Goal: Task Accomplishment & Management: Use online tool/utility

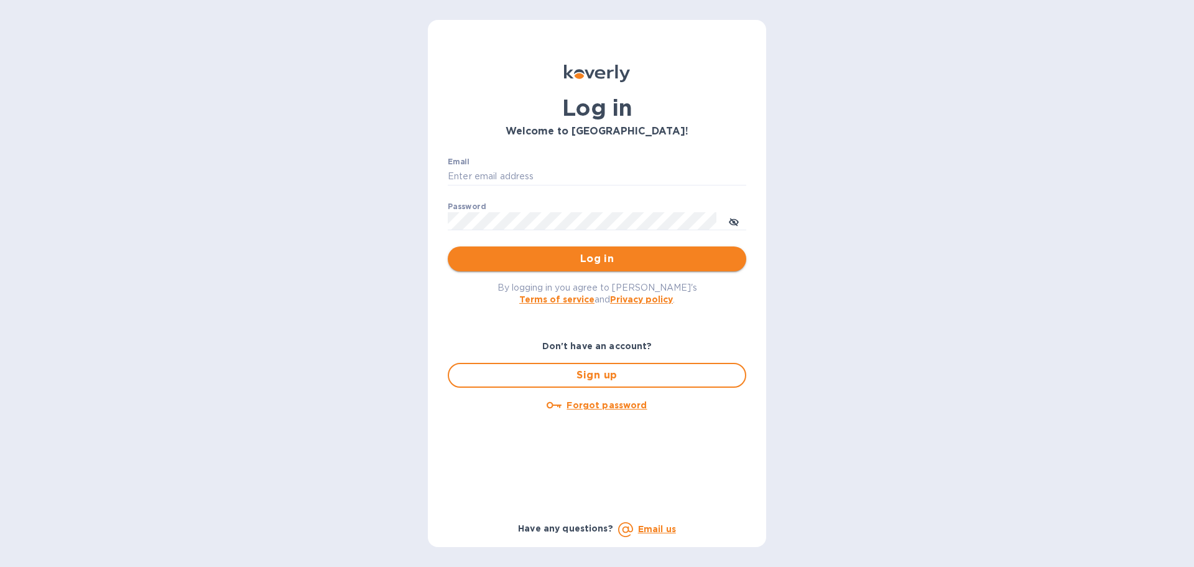
type input "[EMAIL_ADDRESS][DOMAIN_NAME]"
click at [564, 263] on span "Log in" at bounding box center [597, 258] width 279 height 15
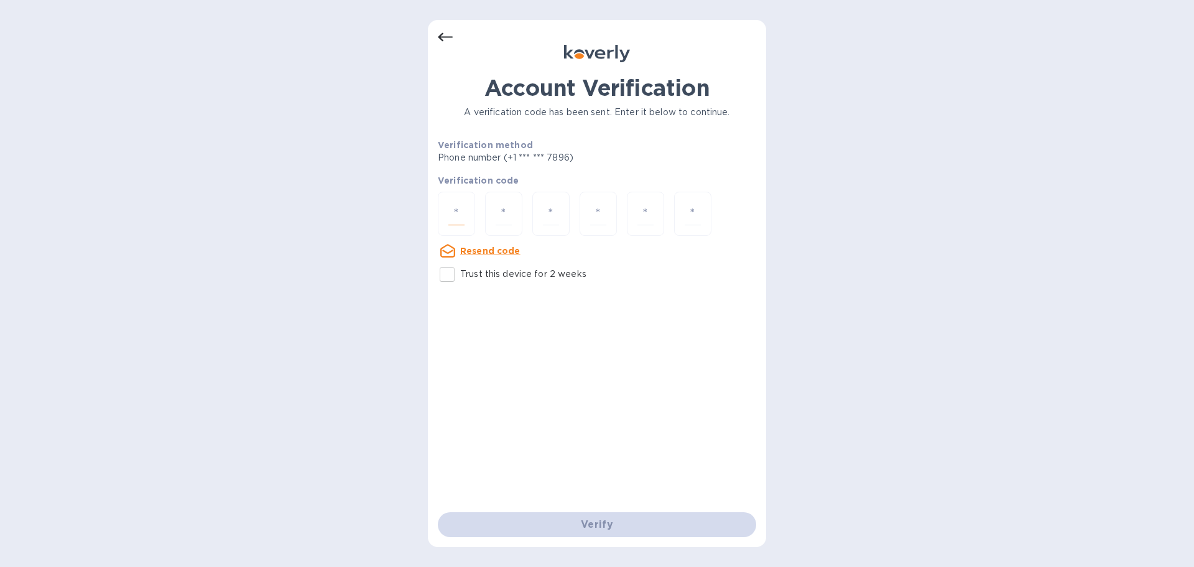
click at [459, 217] on input "number" at bounding box center [457, 213] width 16 height 23
type input "4"
type input "3"
type input "4"
type input "9"
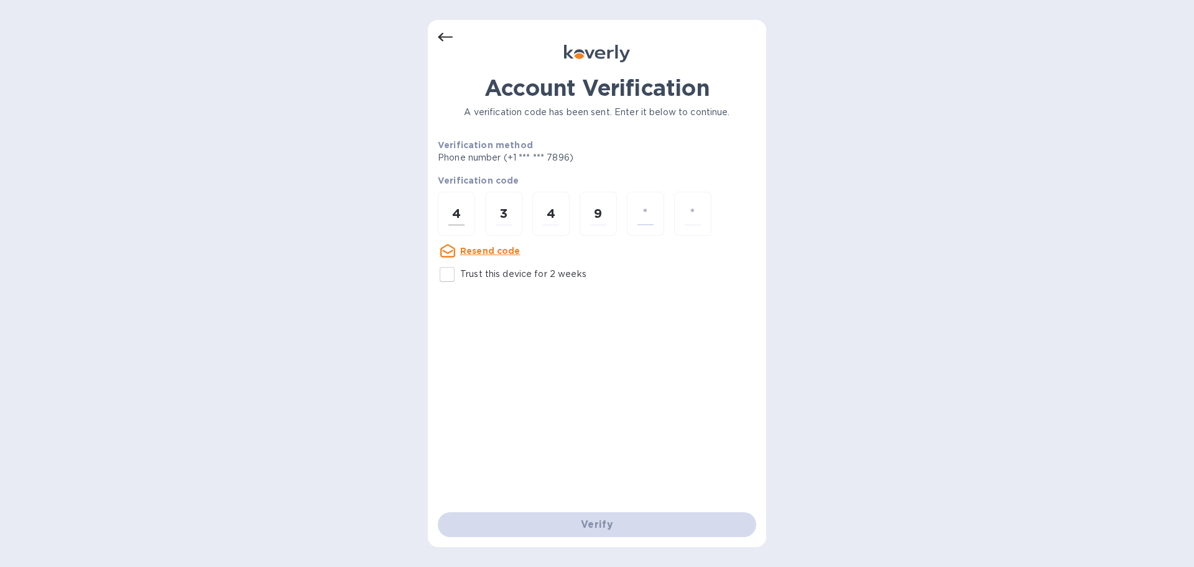
type input "7"
type input "4"
type input "7"
click at [459, 217] on input "number" at bounding box center [457, 213] width 16 height 23
type input "6"
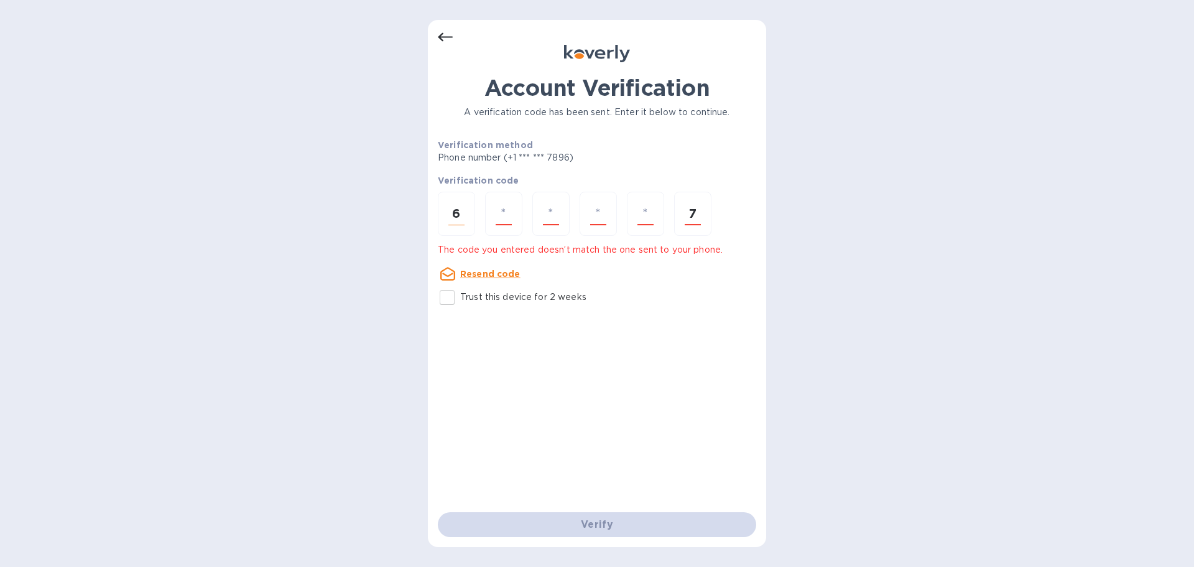
type input "9"
type input "6"
type input "0"
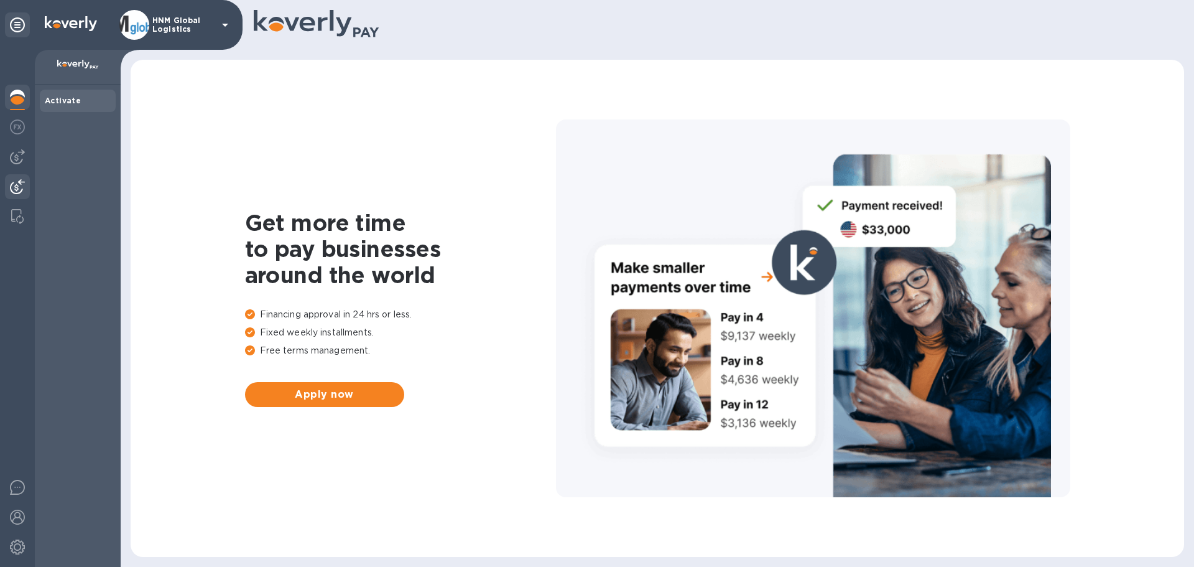
click at [13, 183] on img at bounding box center [17, 186] width 15 height 15
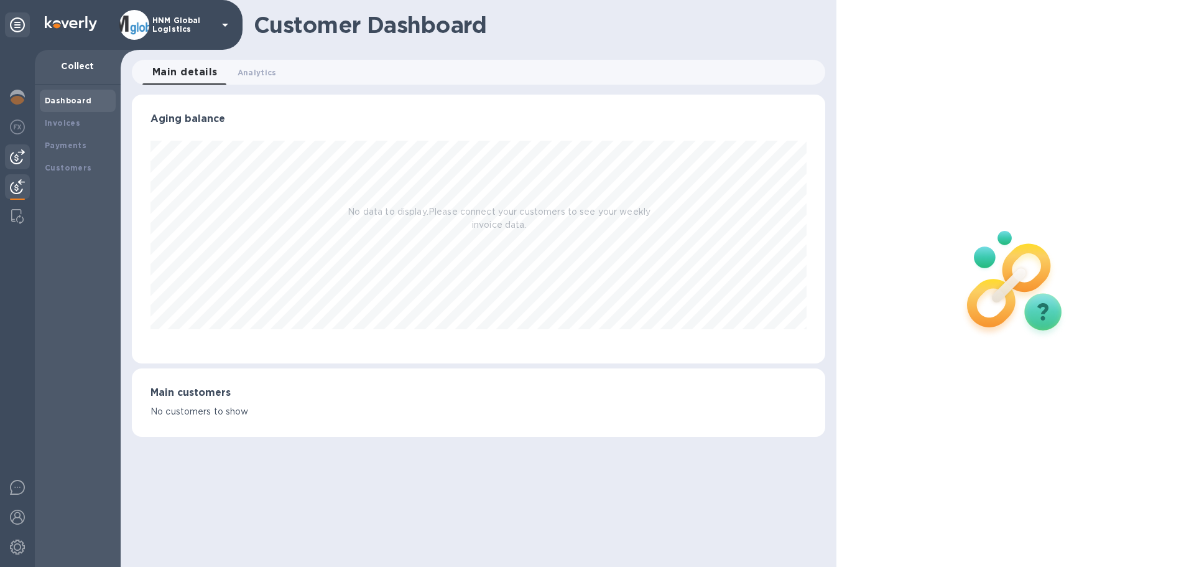
scroll to position [269, 693]
click at [58, 142] on b "Payments" at bounding box center [66, 145] width 42 height 9
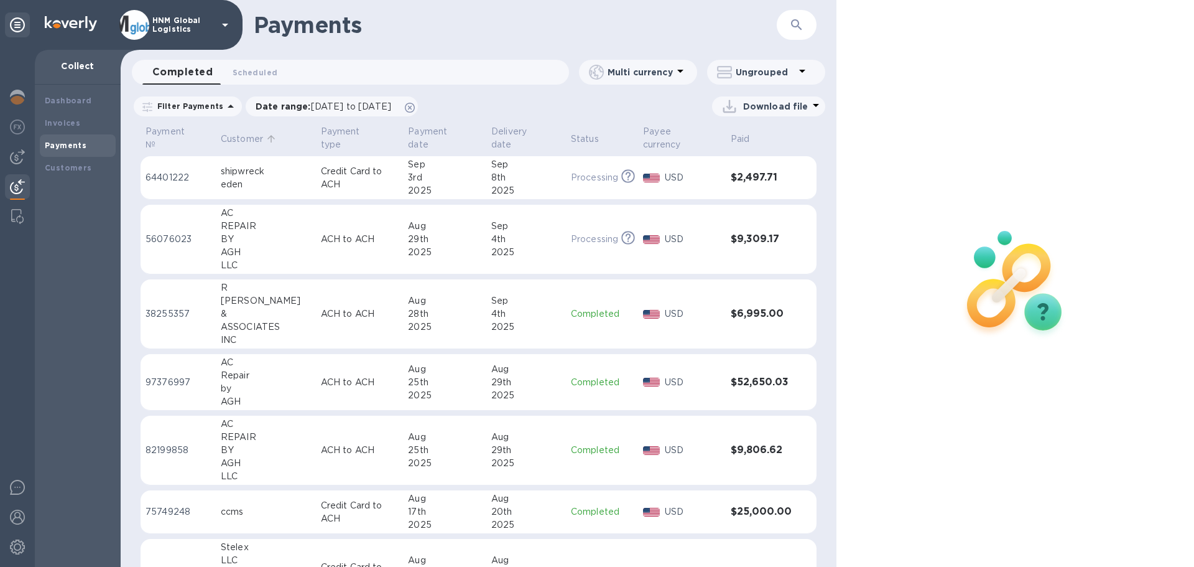
click at [239, 139] on p "Customer" at bounding box center [242, 139] width 42 height 13
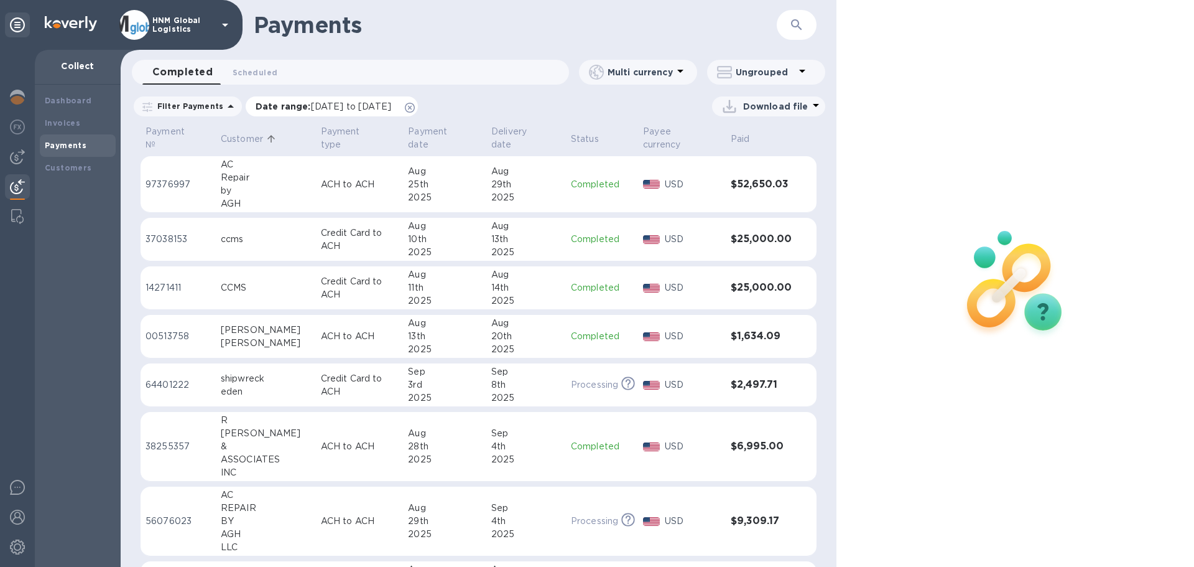
click at [269, 103] on p "Date range : 08/04/2025 to 09/05/2025" at bounding box center [327, 106] width 142 height 12
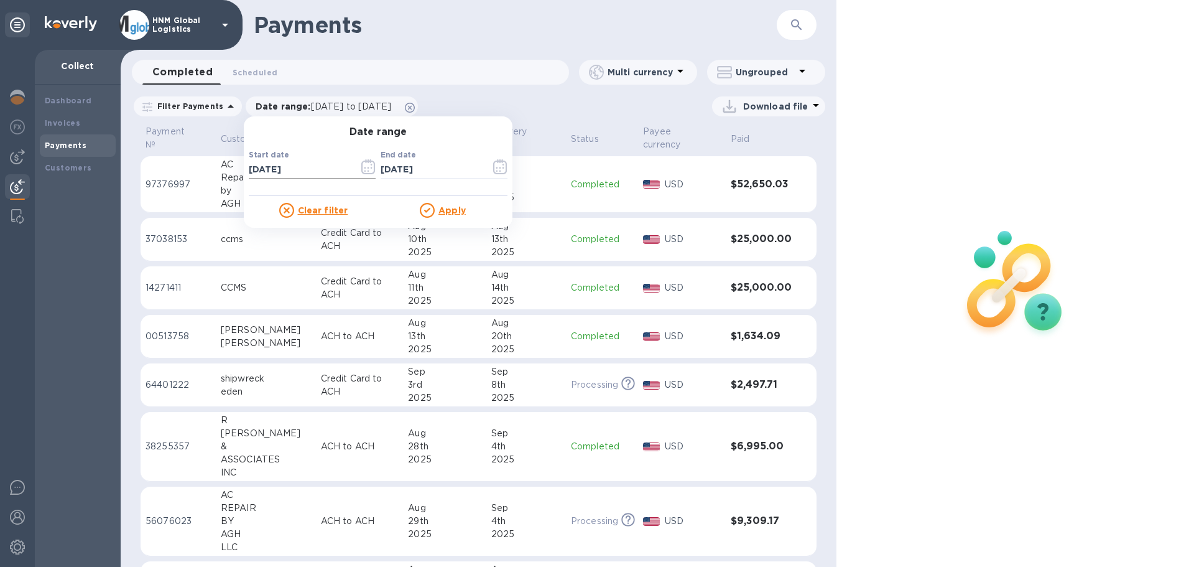
click at [366, 169] on icon "button" at bounding box center [368, 166] width 14 height 15
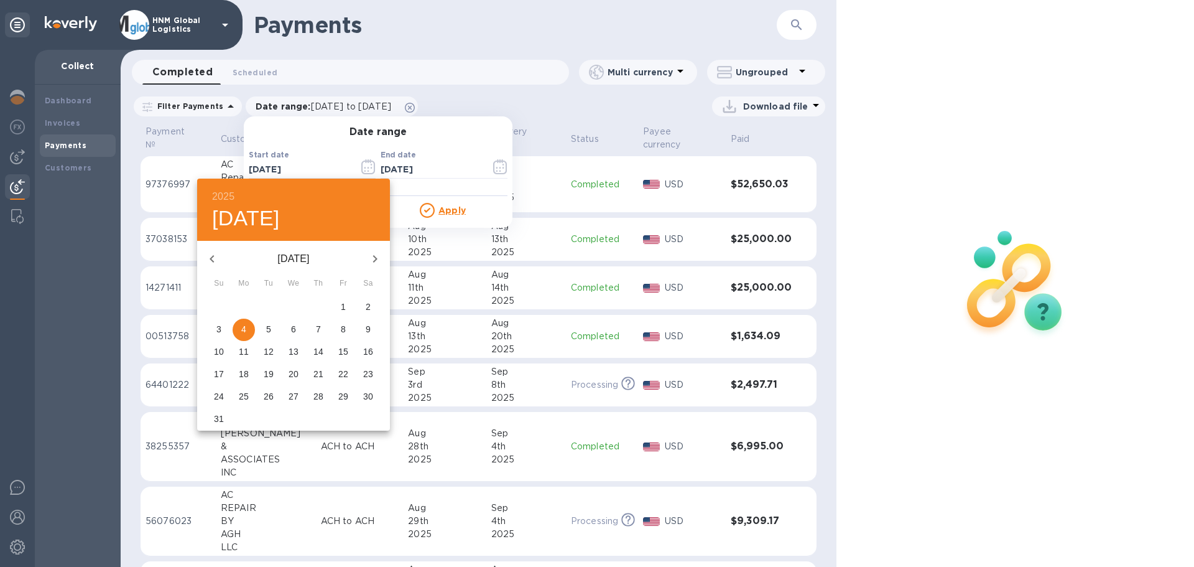
click at [216, 258] on icon "button" at bounding box center [212, 258] width 15 height 15
click at [217, 258] on icon "button" at bounding box center [212, 258] width 15 height 15
click at [216, 258] on icon "button" at bounding box center [212, 258] width 15 height 15
click at [312, 300] on span "1" at bounding box center [318, 306] width 22 height 12
type input "05/01/2025"
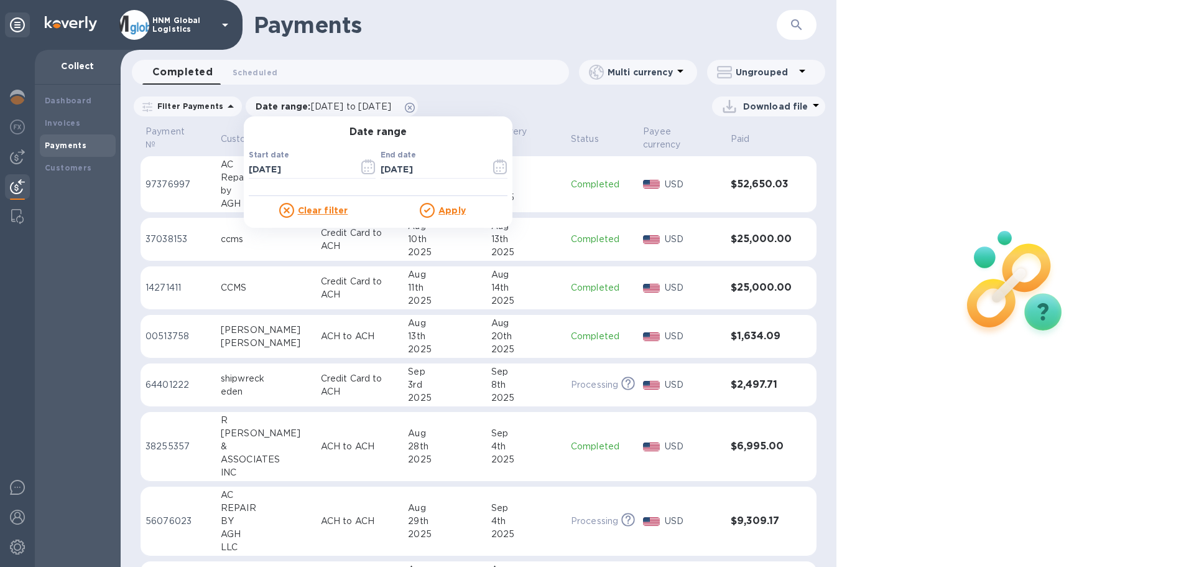
click at [440, 212] on u "Apply" at bounding box center [452, 210] width 27 height 10
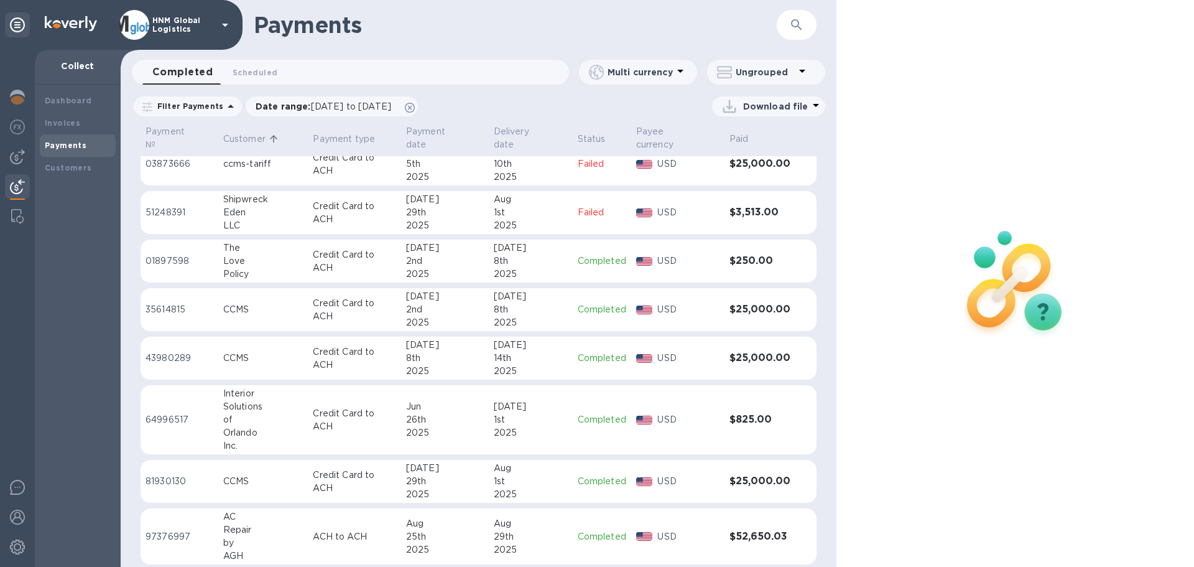
scroll to position [124, 0]
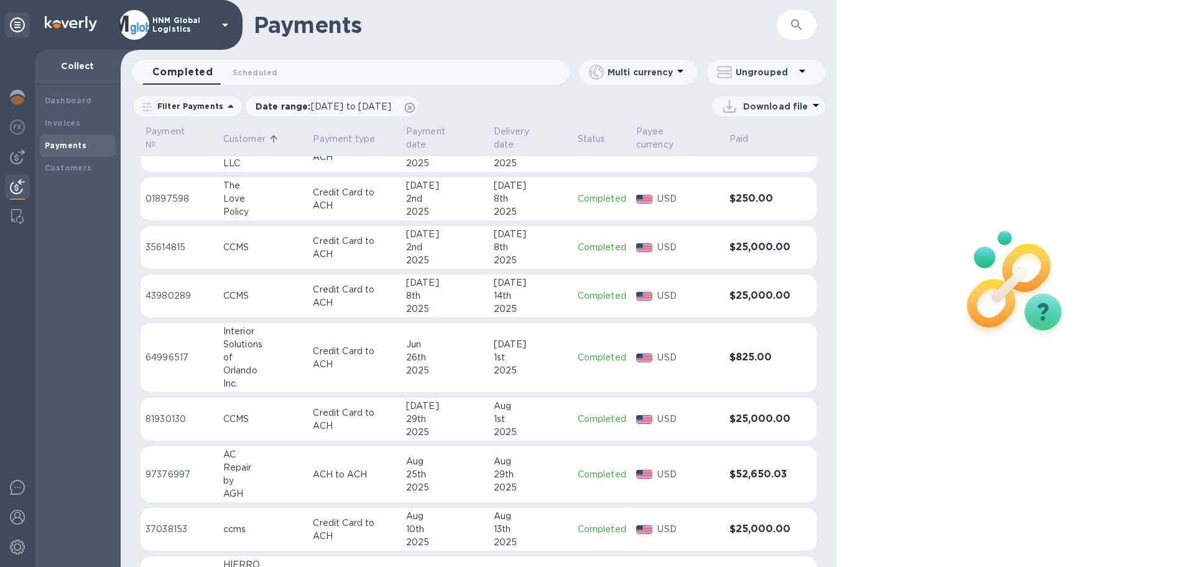
click at [242, 134] on p "Customer" at bounding box center [244, 139] width 42 height 13
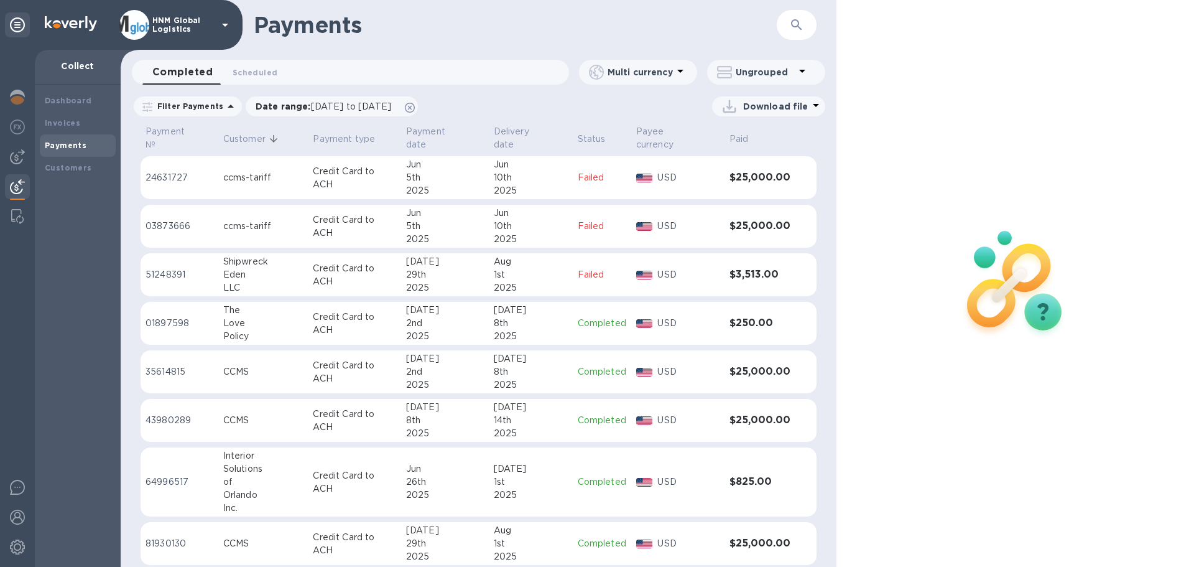
click at [246, 133] on p "Customer" at bounding box center [244, 139] width 42 height 13
click at [215, 110] on p "Filter Payments" at bounding box center [187, 106] width 71 height 11
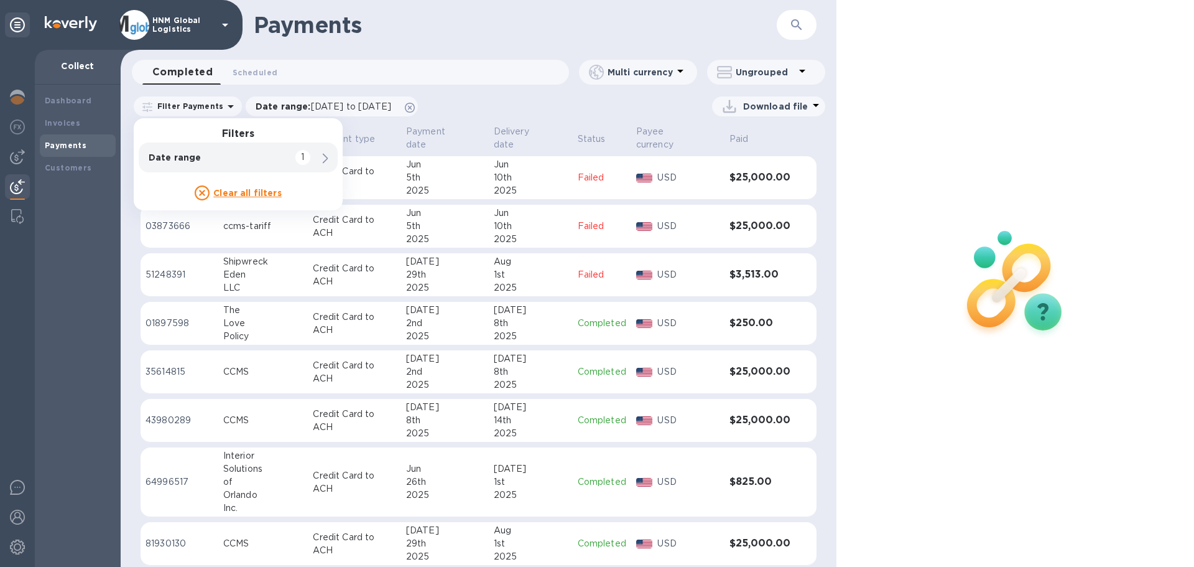
click at [325, 157] on icon at bounding box center [326, 159] width 6 height 10
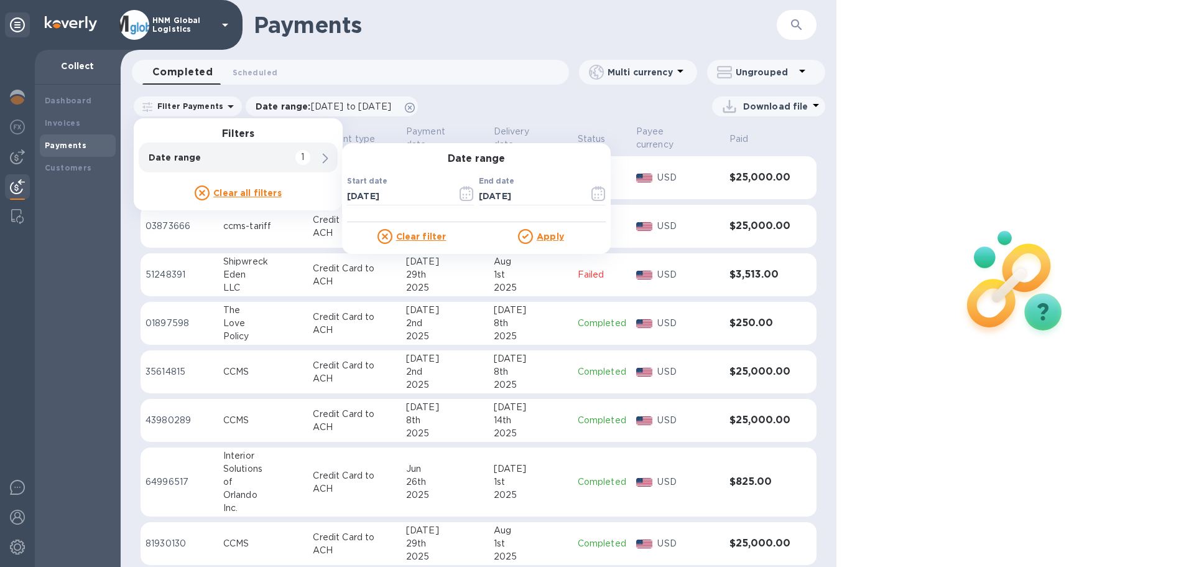
click at [551, 111] on div "Download file" at bounding box center [625, 106] width 401 height 20
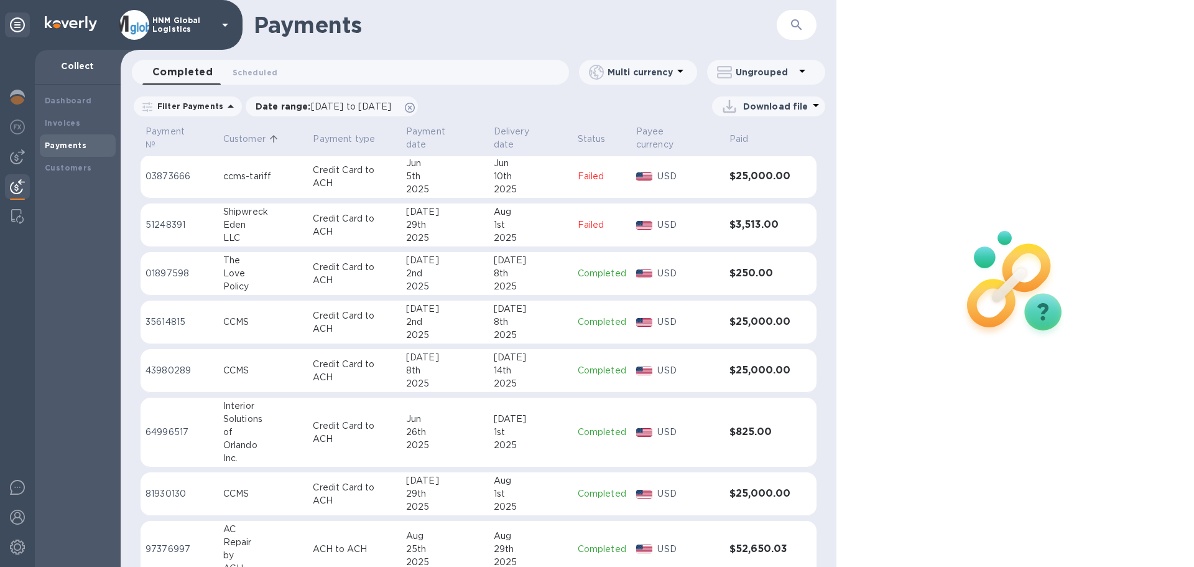
scroll to position [62, 0]
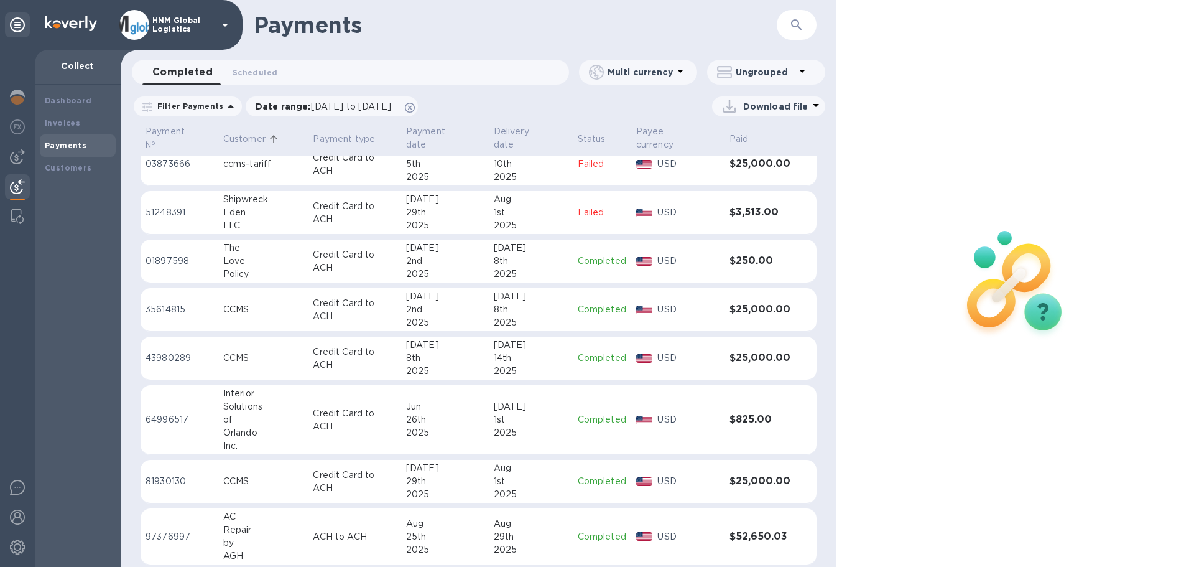
click at [769, 110] on p "Download file" at bounding box center [775, 106] width 65 height 12
click at [537, 113] on div at bounding box center [597, 283] width 1194 height 567
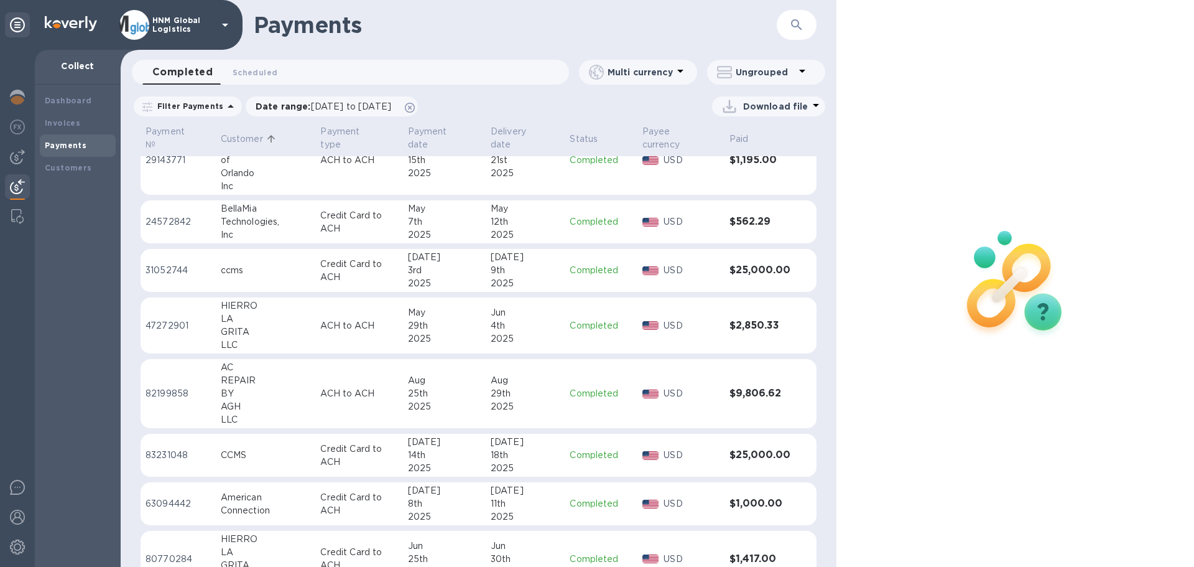
scroll to position [2158, 0]
